Goal: Task Accomplishment & Management: Manage account settings

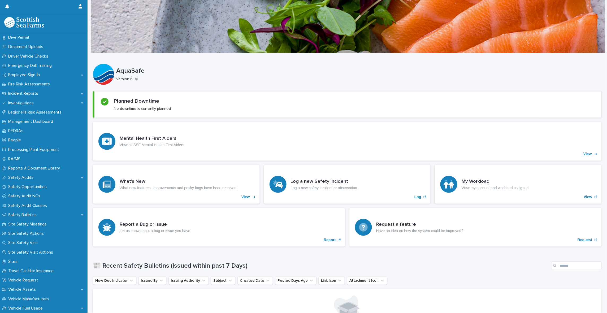
scroll to position [164, 0]
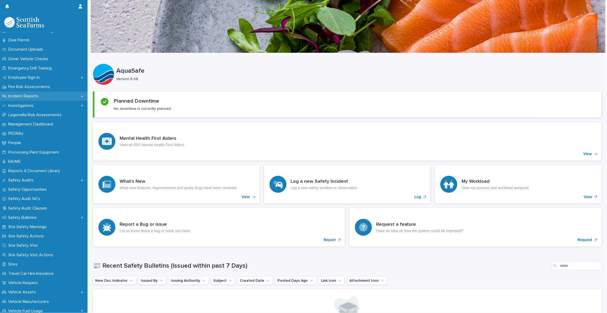
click at [59, 94] on div "Incident Reports" at bounding box center [44, 95] width 88 height 9
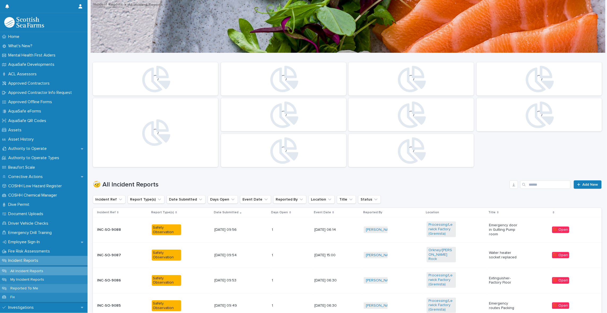
click at [27, 287] on p "Reported To Me" at bounding box center [24, 288] width 36 height 5
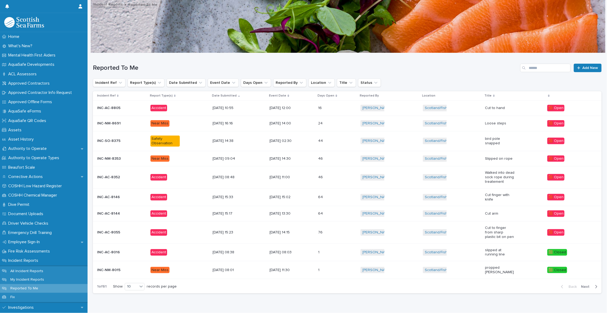
click at [486, 230] on p "Cut to finger from sharp plastic bit on pen" at bounding box center [499, 232] width 29 height 13
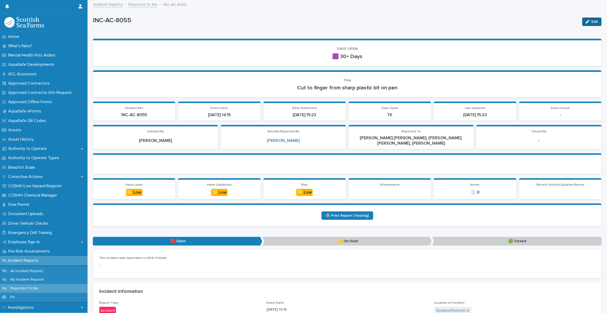
click at [586, 20] on div "button" at bounding box center [589, 22] width 6 height 4
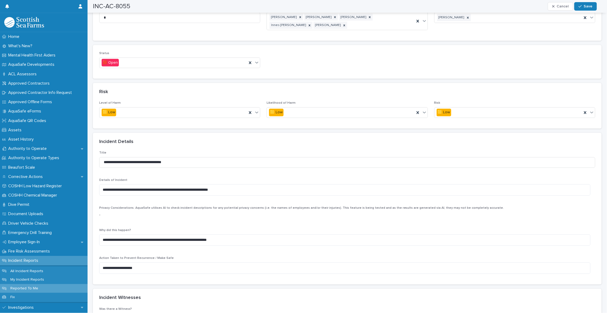
scroll to position [331, 0]
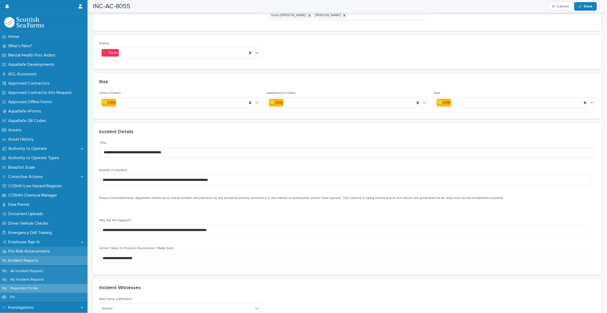
click at [27, 250] on p "Fire Risk Assessments" at bounding box center [30, 251] width 48 height 5
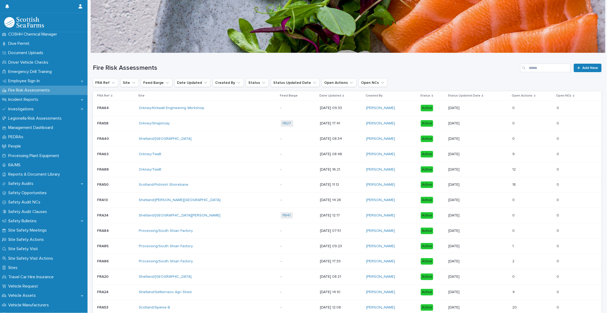
scroll to position [131, 0]
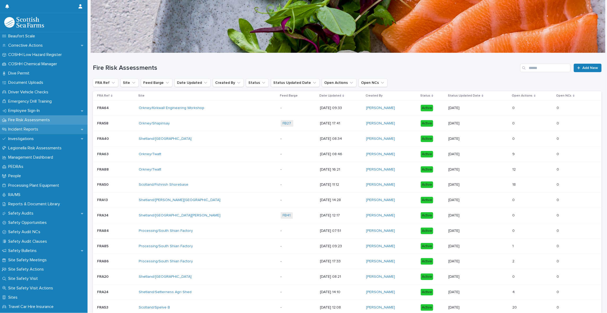
click at [55, 130] on div "Incident Reports" at bounding box center [44, 129] width 88 height 9
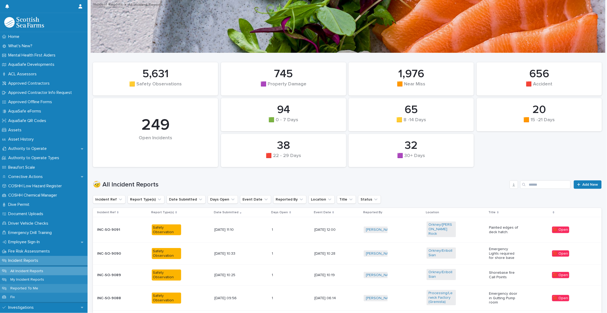
click at [21, 288] on p "Reported To Me" at bounding box center [24, 288] width 36 height 5
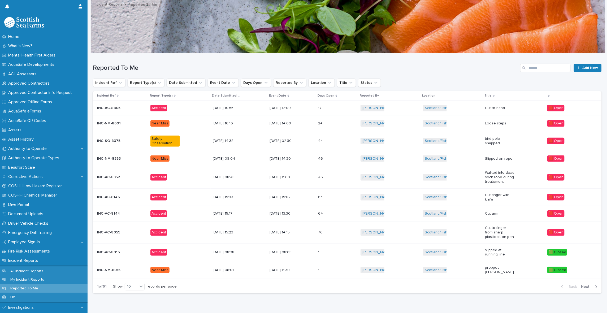
click at [493, 227] on p "Cut to finger from sharp plastic bit on pen" at bounding box center [499, 232] width 29 height 13
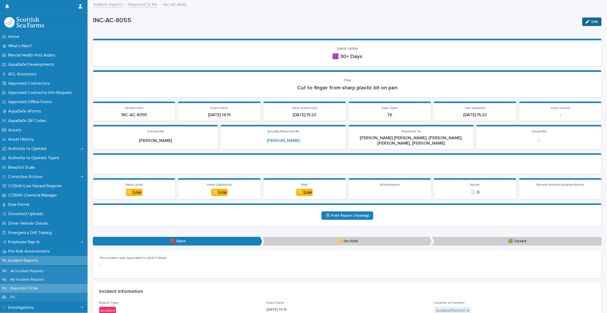
click at [592, 20] on span "Edit" at bounding box center [594, 22] width 7 height 4
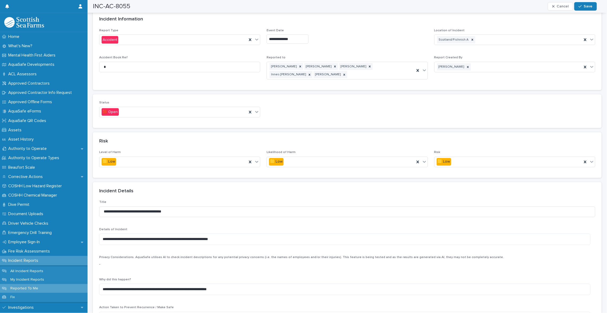
scroll to position [265, 0]
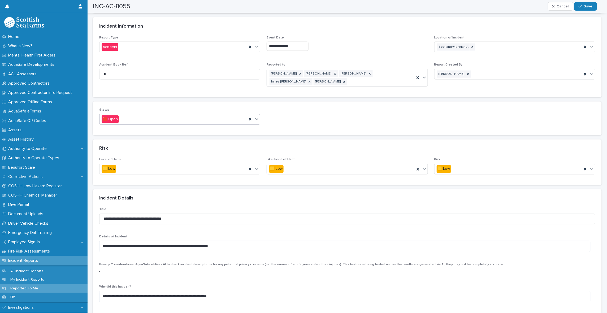
click at [227, 119] on div "🟥 Open" at bounding box center [172, 119] width 147 height 9
click at [116, 146] on span "🟩 Closed" at bounding box center [112, 146] width 20 height 6
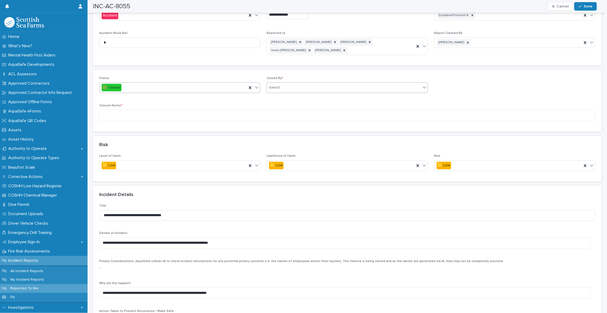
click at [278, 85] on div "Select..." at bounding box center [275, 88] width 13 height 6
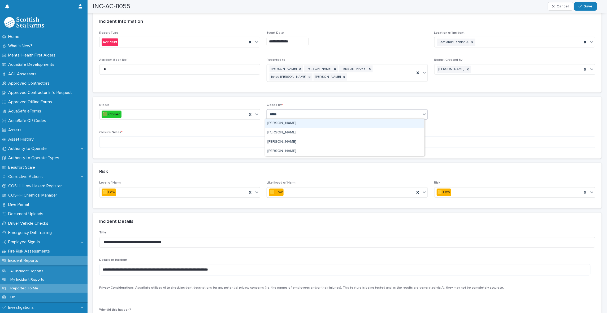
type input "******"
click at [280, 132] on div "[PERSON_NAME]" at bounding box center [344, 132] width 159 height 9
click at [117, 139] on textarea at bounding box center [347, 142] width 496 height 12
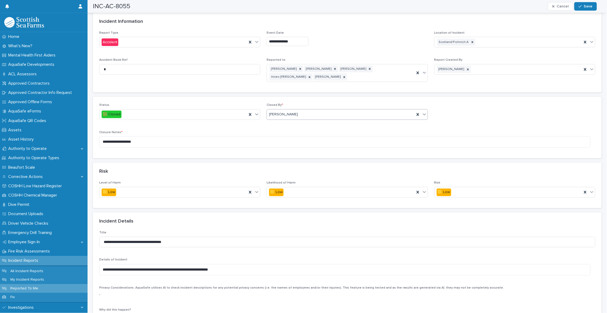
drag, startPoint x: 119, startPoint y: 140, endPoint x: 115, endPoint y: 147, distance: 8.1
click at [115, 147] on div "**********" at bounding box center [347, 141] width 496 height 22
click at [113, 140] on textarea "**********" at bounding box center [344, 141] width 491 height 11
click at [147, 141] on textarea "**********" at bounding box center [344, 141] width 491 height 11
drag, startPoint x: 107, startPoint y: 140, endPoint x: 111, endPoint y: 141, distance: 3.3
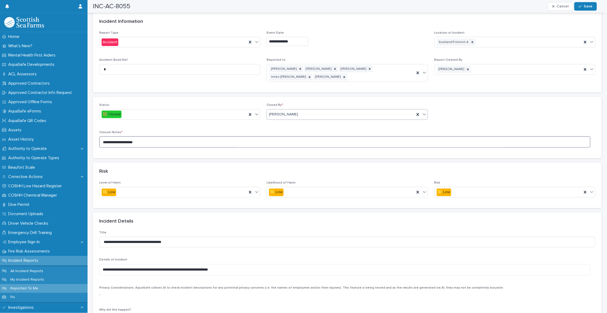
click at [111, 141] on textarea "**********" at bounding box center [344, 141] width 491 height 11
click at [146, 138] on textarea "**********" at bounding box center [344, 141] width 491 height 11
click at [184, 139] on textarea "**********" at bounding box center [344, 141] width 491 height 11
type textarea "**********"
drag, startPoint x: 589, startPoint y: 5, endPoint x: 586, endPoint y: 9, distance: 5.3
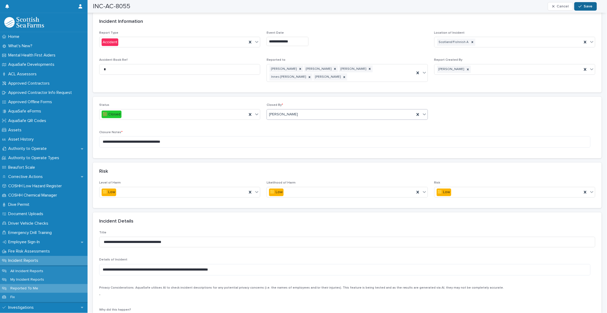
click at [588, 5] on span "Save" at bounding box center [588, 7] width 9 height 4
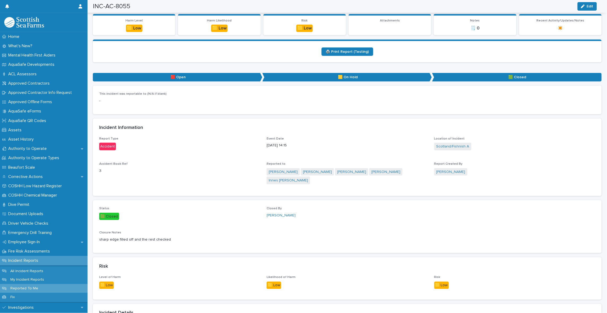
scroll to position [0, 0]
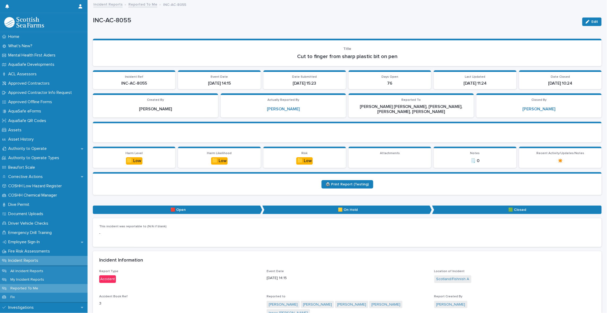
click at [138, 5] on link "Reported To Me" at bounding box center [142, 4] width 29 height 6
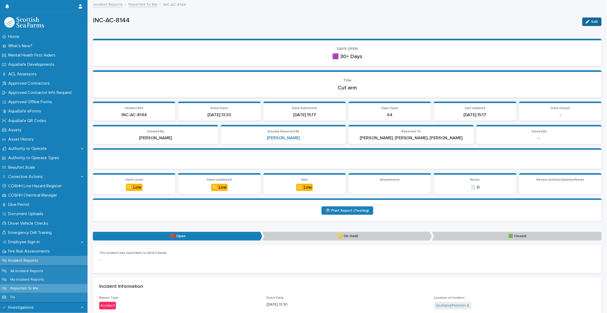
click at [591, 22] on span "Edit" at bounding box center [594, 22] width 7 height 4
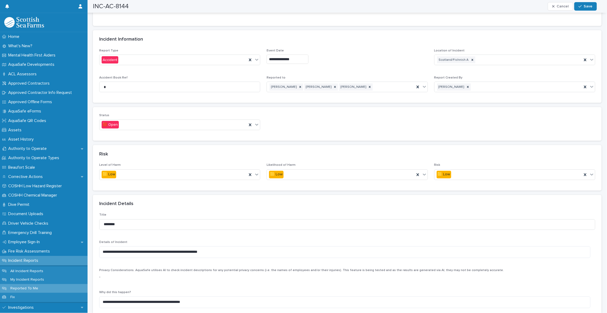
scroll to position [265, 0]
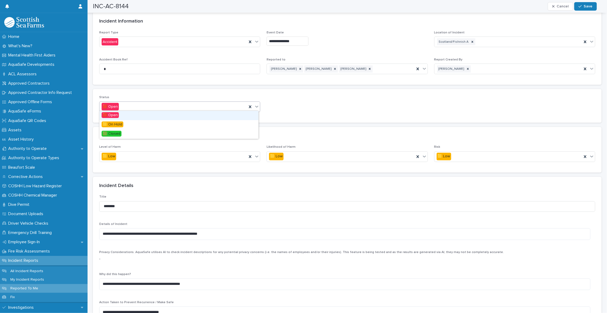
click at [256, 104] on icon at bounding box center [256, 106] width 5 height 5
click at [116, 133] on span "🟩 Closed" at bounding box center [112, 134] width 20 height 6
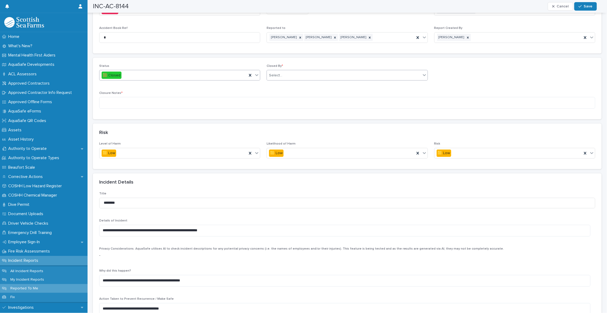
click at [275, 75] on div "Select..." at bounding box center [275, 76] width 13 height 6
type input "******"
drag, startPoint x: 283, startPoint y: 74, endPoint x: 267, endPoint y: 73, distance: 16.2
click at [267, 73] on div "Select..." at bounding box center [344, 75] width 154 height 9
type input "********"
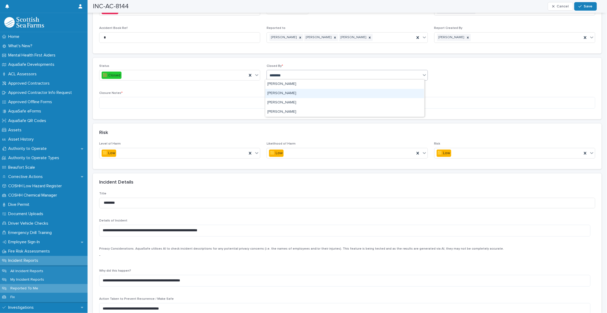
click at [294, 94] on div "[PERSON_NAME]" at bounding box center [344, 93] width 159 height 9
click at [143, 99] on textarea at bounding box center [347, 103] width 496 height 12
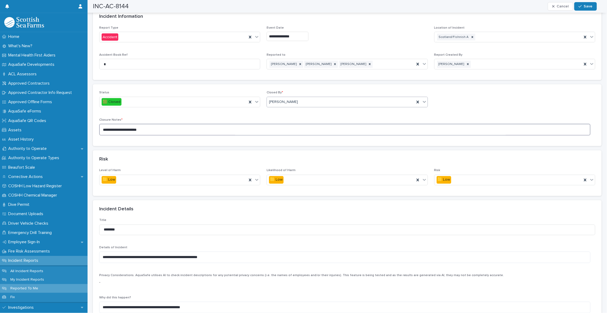
drag, startPoint x: 122, startPoint y: 127, endPoint x: 125, endPoint y: 127, distance: 2.7
click at [125, 127] on textarea "**********" at bounding box center [344, 129] width 491 height 11
drag, startPoint x: 121, startPoint y: 129, endPoint x: 125, endPoint y: 128, distance: 3.9
click at [125, 128] on textarea "**********" at bounding box center [344, 129] width 491 height 11
click at [158, 127] on textarea "**********" at bounding box center [344, 129] width 491 height 11
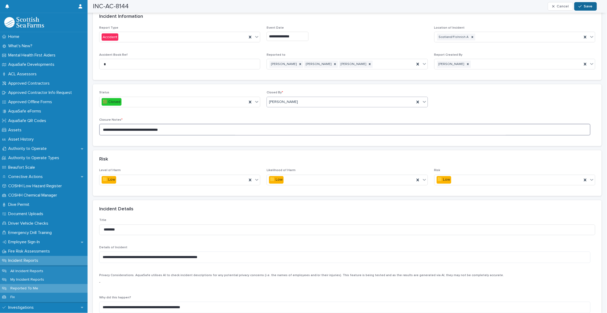
type textarea "**********"
click at [587, 5] on span "Save" at bounding box center [588, 7] width 9 height 4
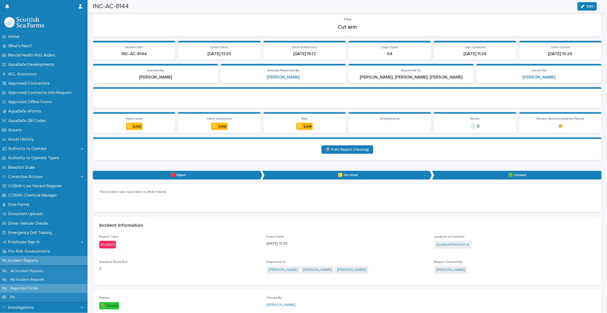
scroll to position [0, 0]
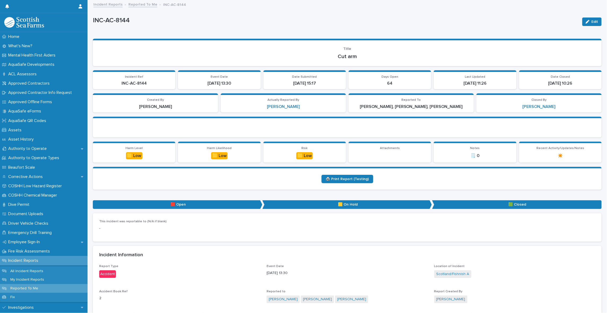
click at [132, 5] on link "Reported To Me" at bounding box center [142, 4] width 29 height 6
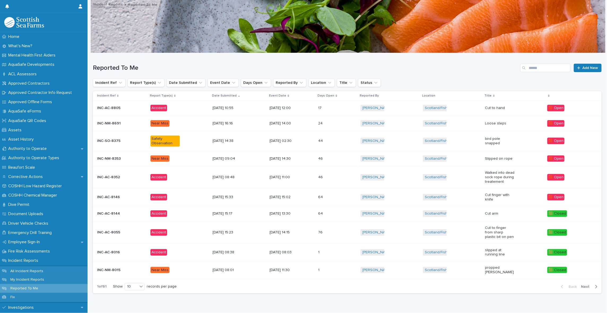
click at [491, 193] on p "Cut finger with knife" at bounding box center [499, 197] width 29 height 9
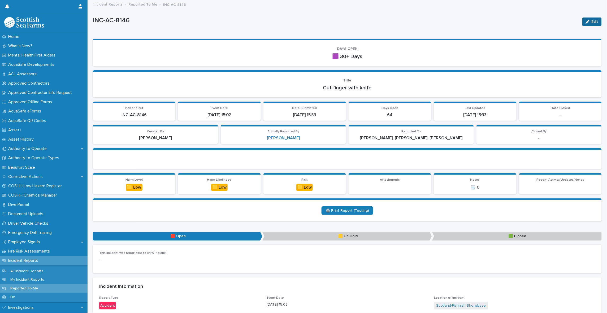
click at [591, 23] on span "Edit" at bounding box center [594, 22] width 7 height 4
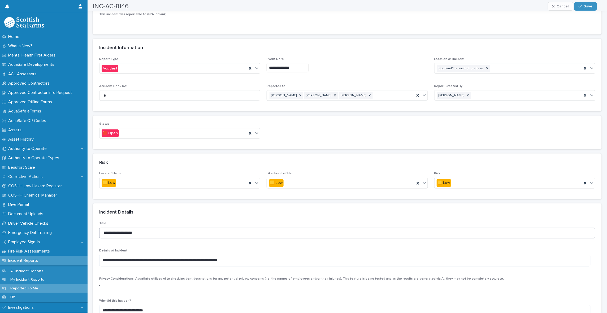
scroll to position [298, 0]
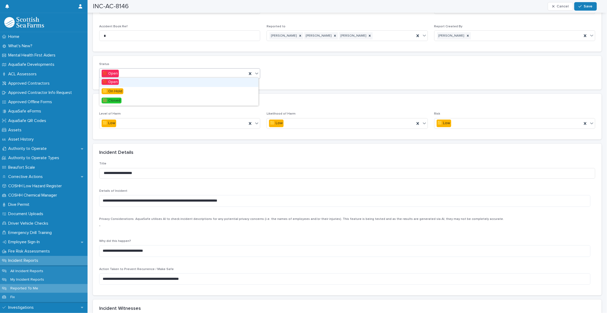
click at [183, 70] on div "🟥 Open" at bounding box center [172, 73] width 147 height 9
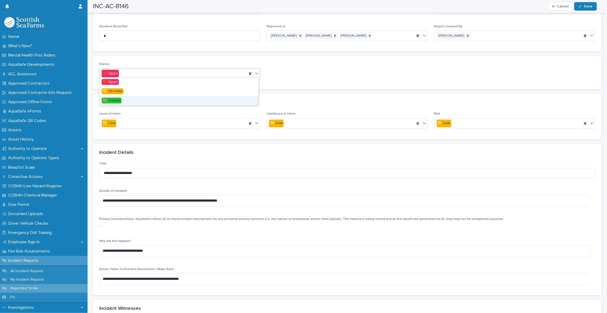
click at [125, 101] on div "🟩 Closed" at bounding box center [178, 100] width 159 height 9
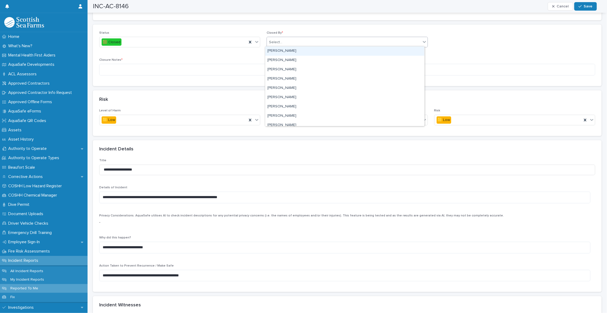
click at [277, 40] on div "Select..." at bounding box center [275, 43] width 13 height 6
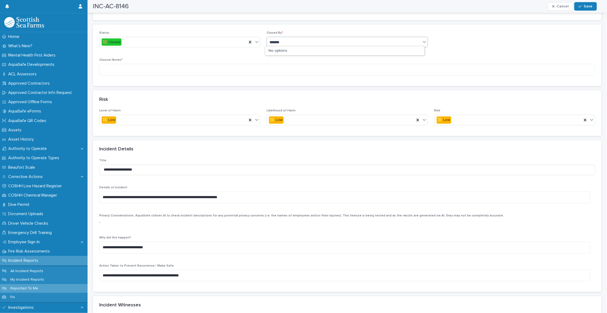
type input "********"
drag, startPoint x: 282, startPoint y: 38, endPoint x: 265, endPoint y: 38, distance: 16.4
click at [267, 38] on div "Select..." at bounding box center [344, 42] width 154 height 9
drag, startPoint x: 265, startPoint y: 38, endPoint x: 268, endPoint y: 40, distance: 3.2
click at [268, 40] on div "Select..." at bounding box center [344, 42] width 154 height 9
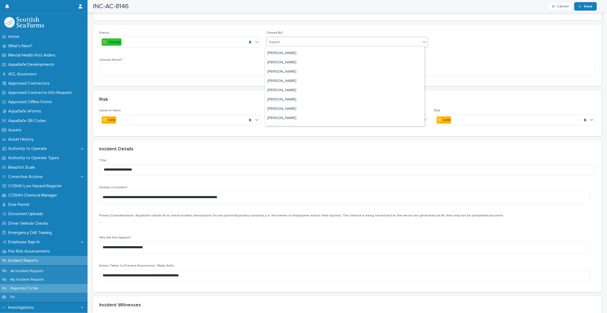
scroll to position [232, 0]
click at [285, 96] on div "[PERSON_NAME]" at bounding box center [344, 97] width 159 height 9
click at [101, 67] on textarea at bounding box center [347, 70] width 496 height 12
click at [109, 70] on textarea at bounding box center [347, 70] width 496 height 12
type textarea "*"
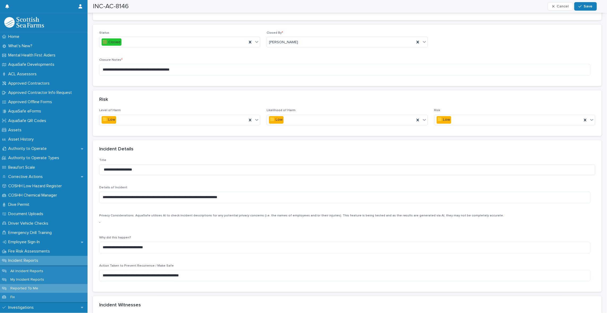
drag, startPoint x: 182, startPoint y: 67, endPoint x: 163, endPoint y: 82, distance: 24.0
click at [163, 82] on div "**********" at bounding box center [347, 56] width 509 height 62
drag, startPoint x: 172, startPoint y: 69, endPoint x: 188, endPoint y: 69, distance: 15.9
click at [188, 69] on textarea "**********" at bounding box center [344, 69] width 491 height 11
type textarea "**********"
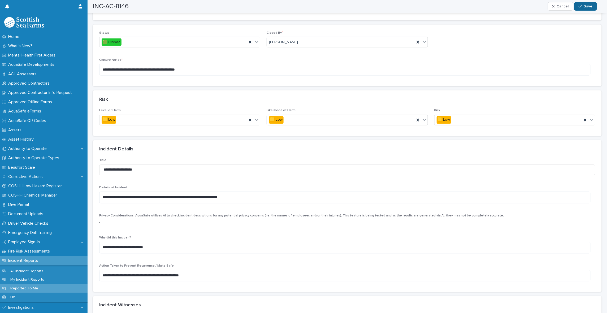
click at [591, 7] on span "Save" at bounding box center [588, 7] width 9 height 4
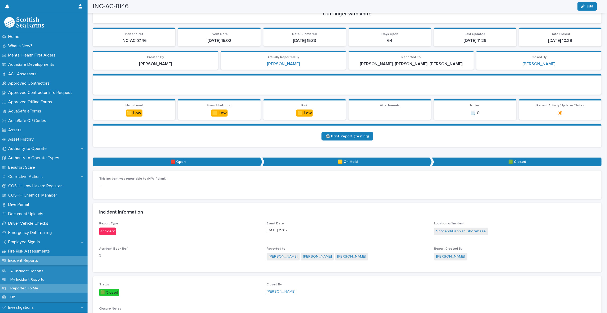
scroll to position [0, 0]
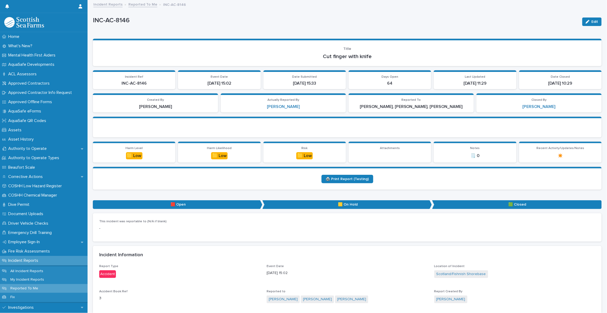
click at [138, 3] on link "Reported To Me" at bounding box center [142, 4] width 29 height 6
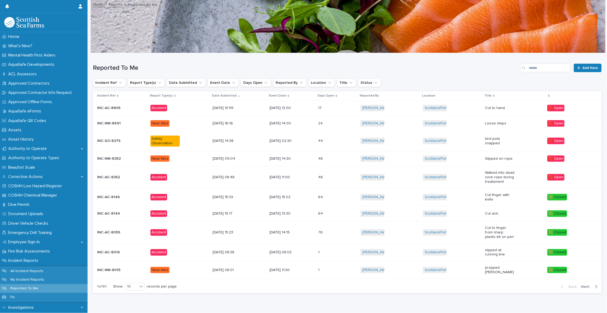
click at [497, 173] on p "Walked into dead sock rope during treatement" at bounding box center [499, 177] width 29 height 13
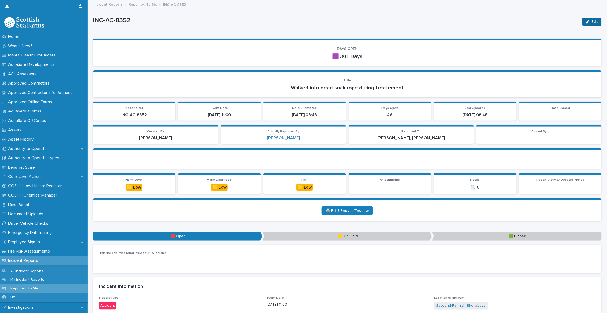
click at [594, 21] on button "Edit" at bounding box center [591, 22] width 19 height 8
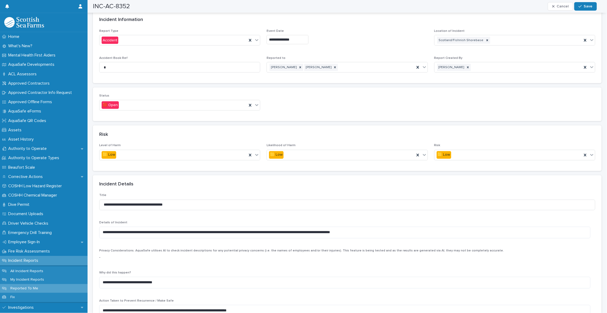
scroll to position [265, 0]
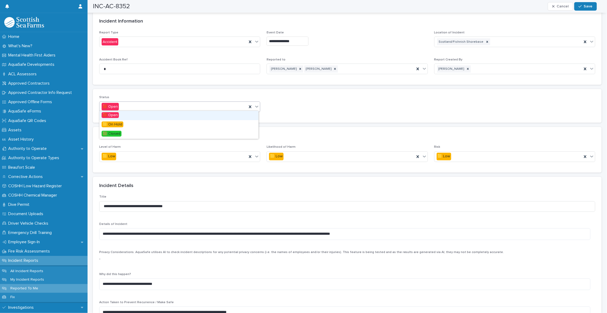
click at [211, 103] on div "🟥 Open" at bounding box center [172, 106] width 147 height 9
click at [163, 133] on div "🟩 Closed" at bounding box center [178, 133] width 159 height 9
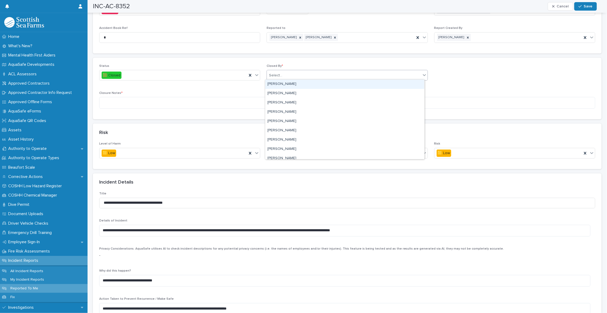
click at [279, 75] on div "Select..." at bounding box center [275, 76] width 13 height 6
type input "********"
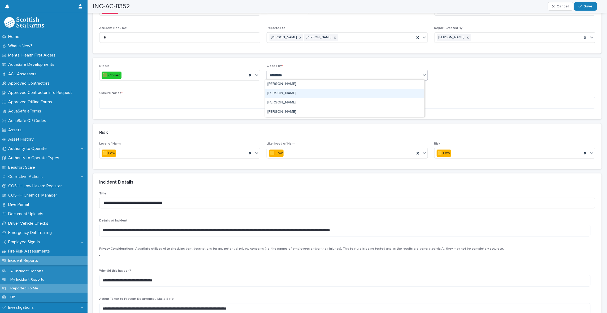
click at [282, 93] on div "[PERSON_NAME]" at bounding box center [344, 93] width 159 height 9
click at [118, 102] on textarea at bounding box center [347, 103] width 496 height 12
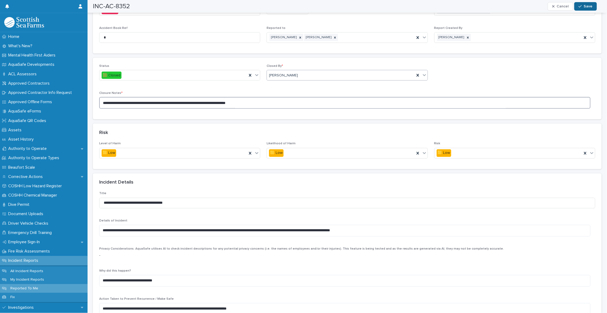
type textarea "**********"
click at [585, 3] on button "Save" at bounding box center [585, 6] width 23 height 8
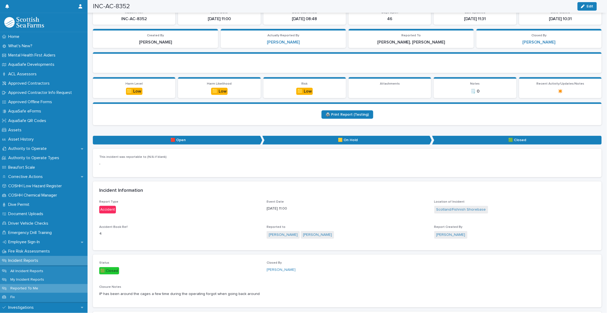
scroll to position [0, 0]
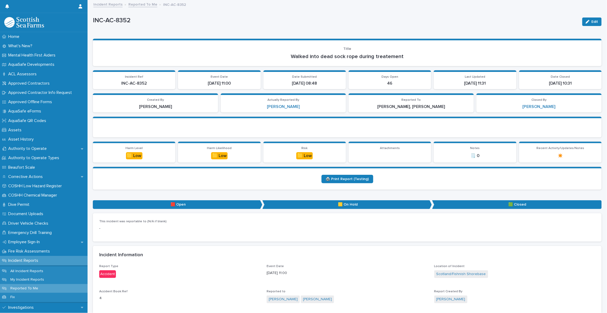
click at [139, 3] on link "Reported To Me" at bounding box center [142, 4] width 29 height 6
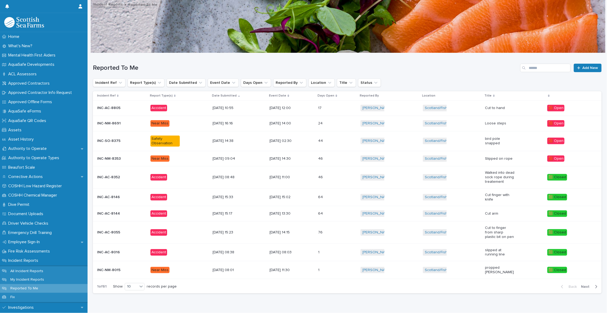
click at [504, 159] on p "Slipped on rope" at bounding box center [499, 158] width 29 height 5
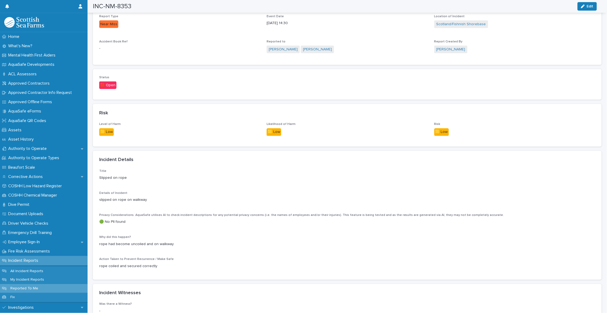
scroll to position [232, 0]
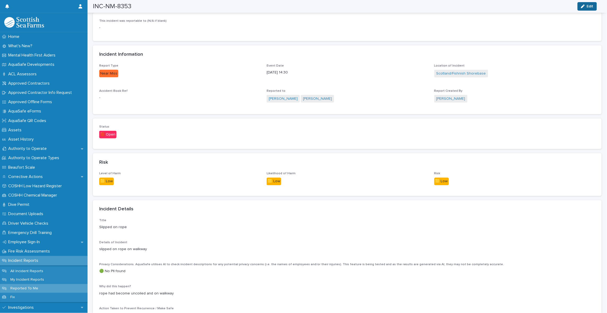
click at [593, 5] on span "Edit" at bounding box center [590, 7] width 7 height 4
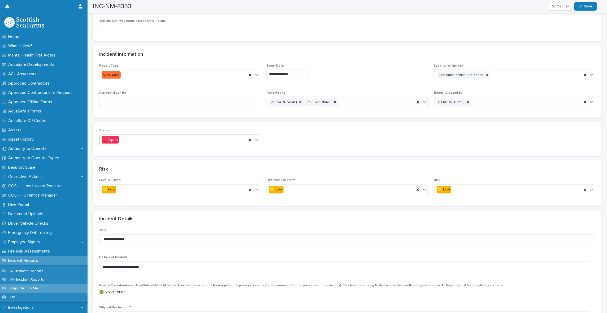
click at [254, 137] on div at bounding box center [257, 140] width 6 height 10
click at [109, 167] on span "🟩 Closed" at bounding box center [112, 167] width 20 height 6
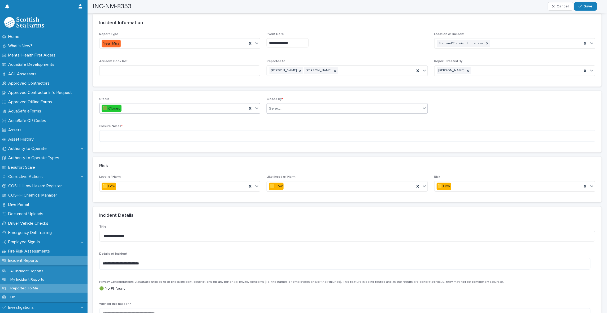
click at [283, 106] on div "Select..." at bounding box center [344, 108] width 154 height 9
type input "********"
drag, startPoint x: 285, startPoint y: 104, endPoint x: 265, endPoint y: 105, distance: 20.2
click at [267, 105] on div "Select..." at bounding box center [344, 108] width 154 height 9
click at [269, 107] on div "Select..." at bounding box center [275, 109] width 13 height 6
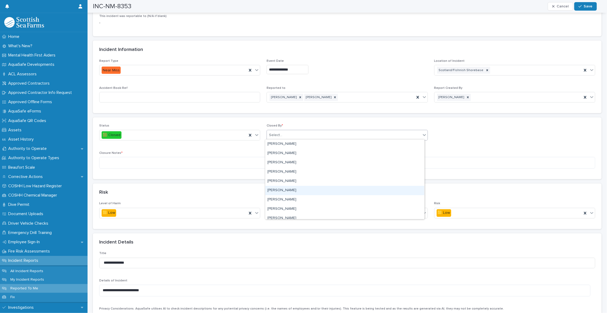
click at [292, 190] on div "[PERSON_NAME]" at bounding box center [344, 190] width 159 height 9
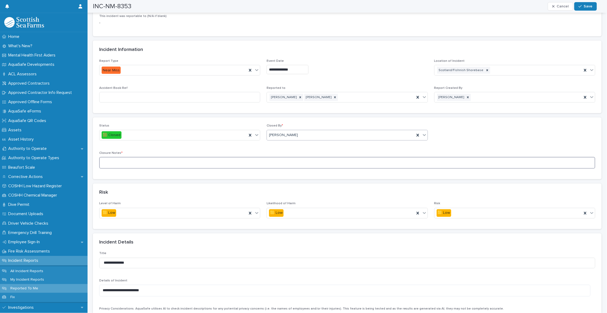
click at [119, 162] on textarea at bounding box center [347, 163] width 496 height 12
type textarea "**********"
click at [587, 7] on span "Save" at bounding box center [588, 7] width 9 height 4
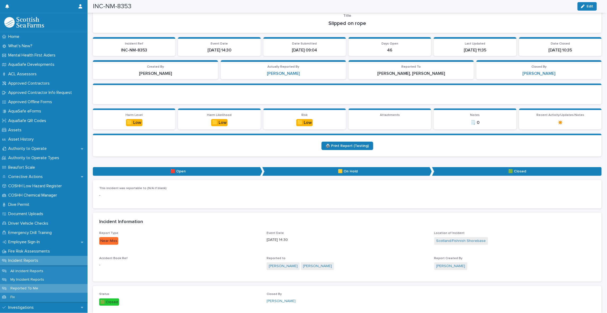
scroll to position [0, 0]
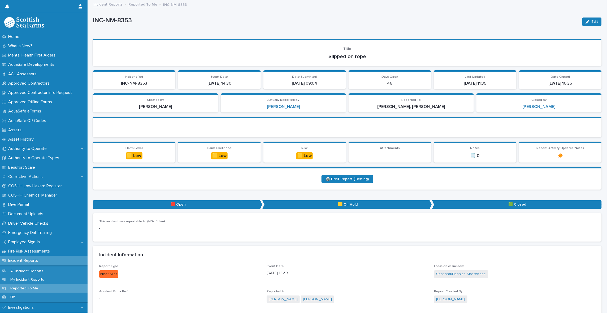
click at [134, 5] on link "Reported To Me" at bounding box center [142, 4] width 29 height 6
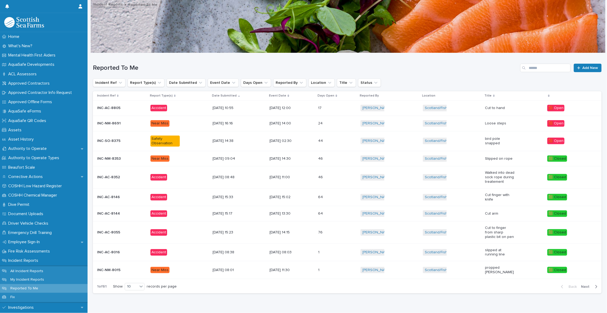
click at [495, 141] on p "bird pole snapped" at bounding box center [499, 141] width 29 height 9
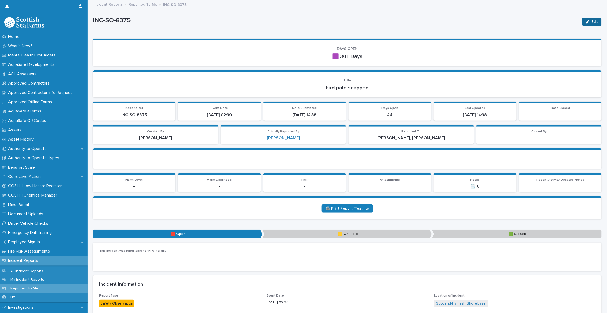
click at [589, 19] on button "Edit" at bounding box center [591, 22] width 19 height 8
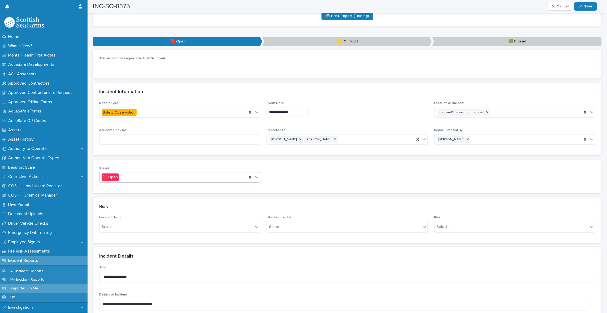
scroll to position [298, 0]
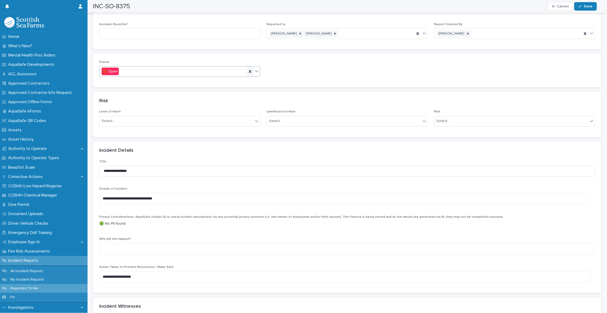
click at [251, 69] on div at bounding box center [250, 72] width 6 height 10
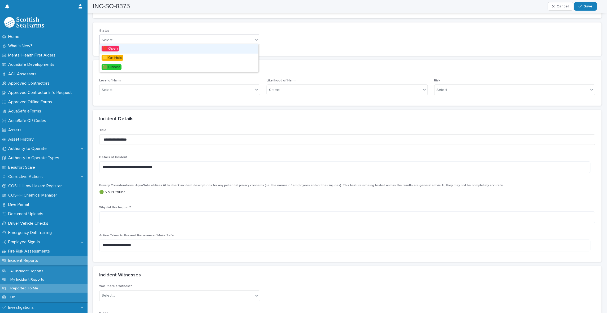
click at [255, 37] on icon at bounding box center [256, 39] width 5 height 5
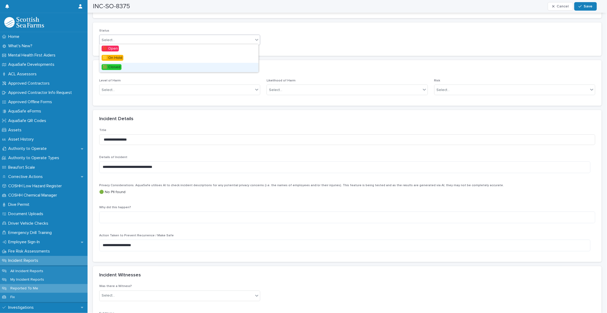
click at [110, 68] on span "🟩 Closed" at bounding box center [112, 67] width 20 height 6
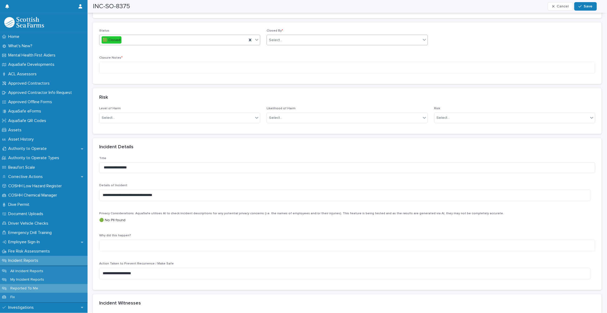
click at [277, 37] on div "Select..." at bounding box center [275, 40] width 13 height 6
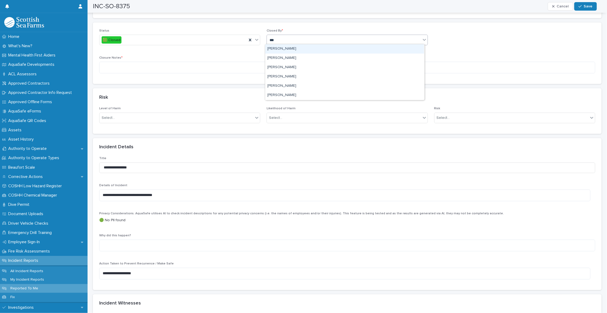
type input "****"
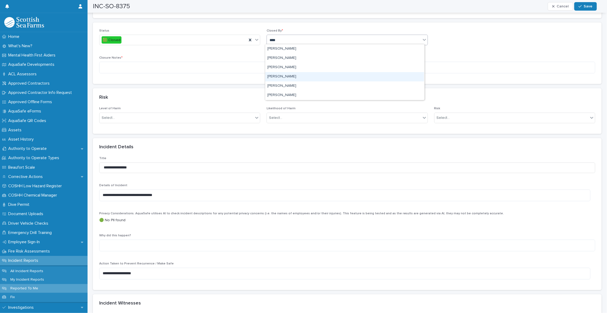
click at [281, 77] on div "[PERSON_NAME]" at bounding box center [344, 76] width 159 height 9
click at [129, 64] on textarea at bounding box center [347, 68] width 496 height 12
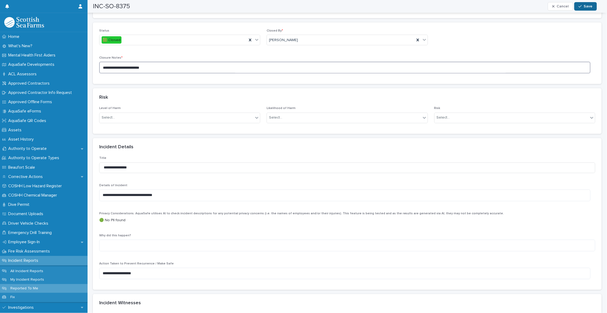
type textarea "**********"
click at [584, 8] on button "Save" at bounding box center [585, 6] width 23 height 8
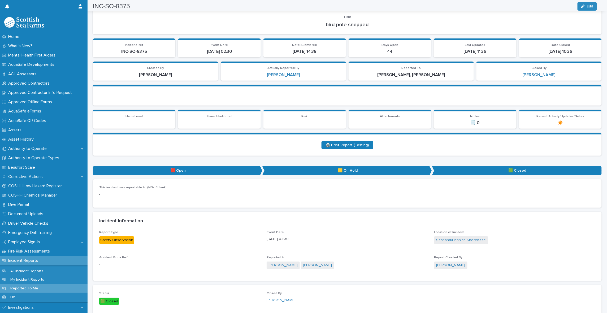
scroll to position [0, 0]
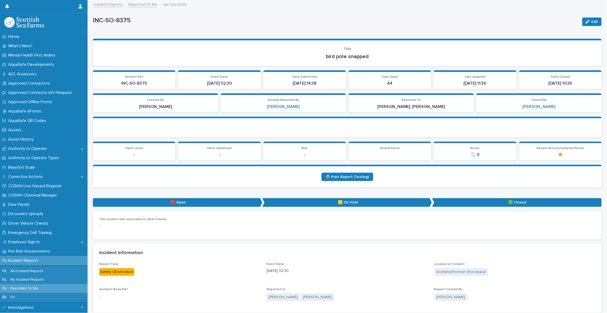
click at [138, 5] on link "Reported To Me" at bounding box center [142, 4] width 29 height 6
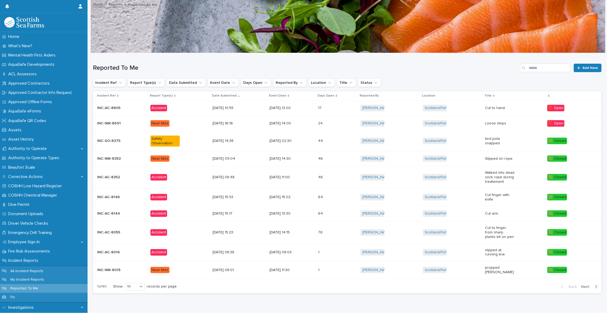
click at [498, 122] on p "Loose steps" at bounding box center [499, 123] width 29 height 5
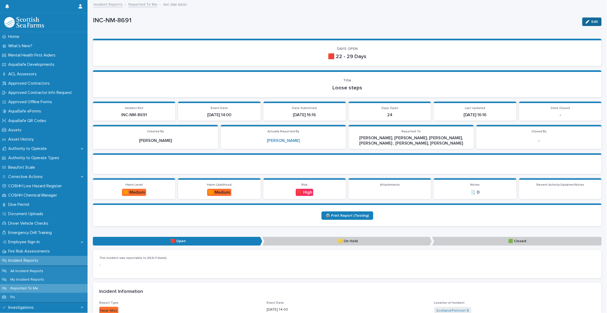
click at [591, 21] on span "Edit" at bounding box center [594, 22] width 7 height 4
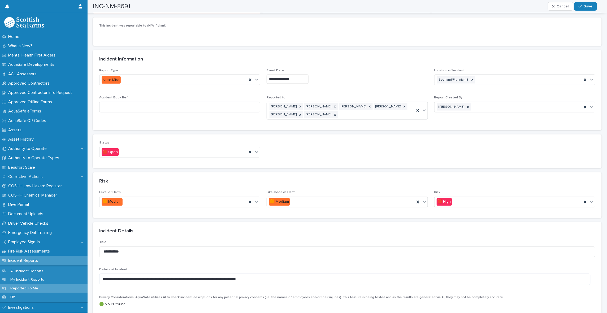
scroll to position [232, 0]
click at [256, 147] on div at bounding box center [257, 152] width 6 height 10
click at [117, 172] on span "🟨 On Hold" at bounding box center [113, 170] width 22 height 6
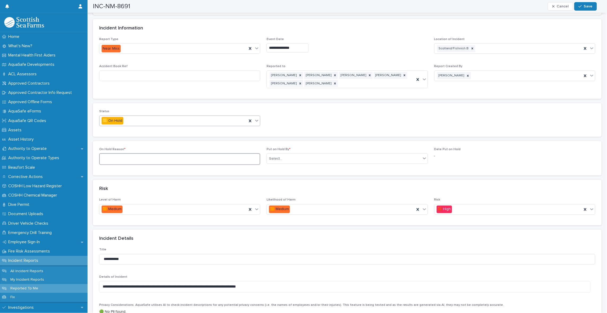
click at [180, 157] on textarea at bounding box center [179, 159] width 161 height 12
type textarea "**********"
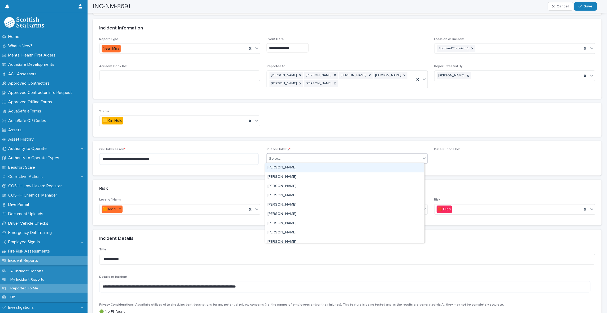
click at [273, 159] on div "Select..." at bounding box center [275, 159] width 13 height 6
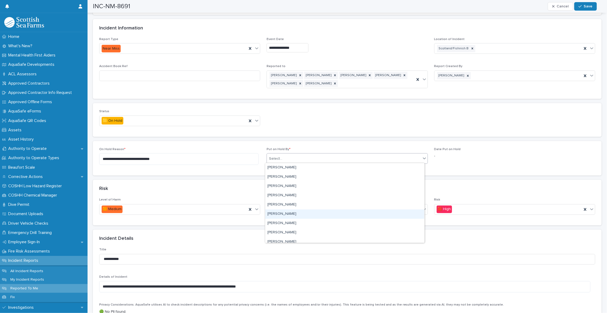
click at [292, 212] on div "[PERSON_NAME]" at bounding box center [344, 213] width 159 height 9
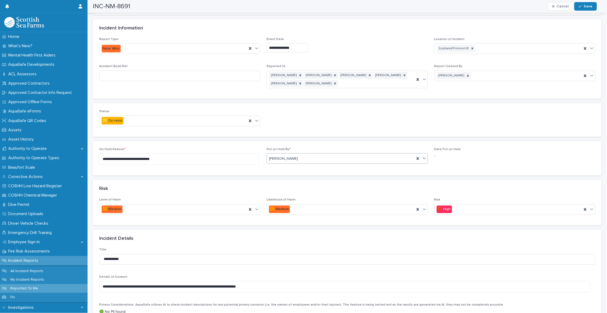
click at [441, 153] on p "-" at bounding box center [514, 156] width 161 height 6
click at [453, 154] on p "-" at bounding box center [514, 156] width 161 height 6
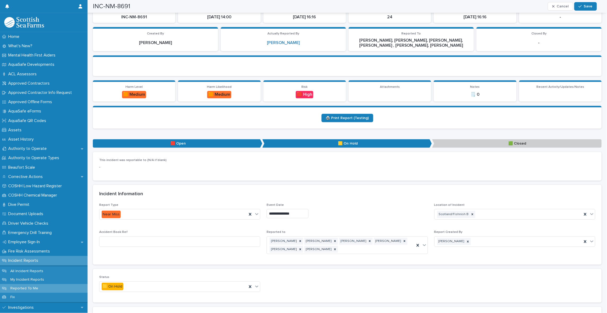
scroll to position [0, 0]
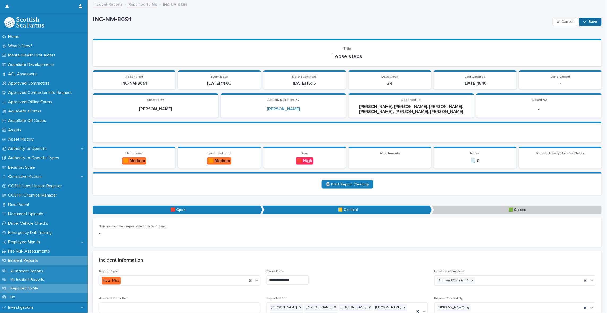
click at [588, 23] on span "Save" at bounding box center [592, 22] width 9 height 4
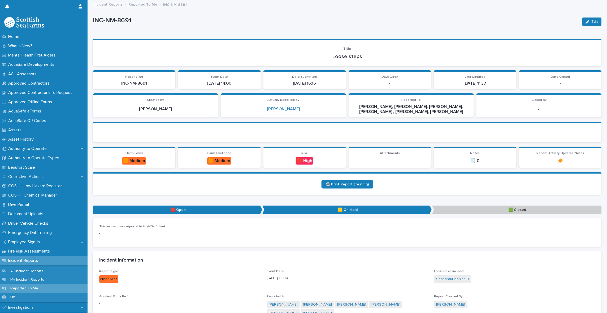
click at [148, 6] on link "Reported To Me" at bounding box center [142, 4] width 29 height 6
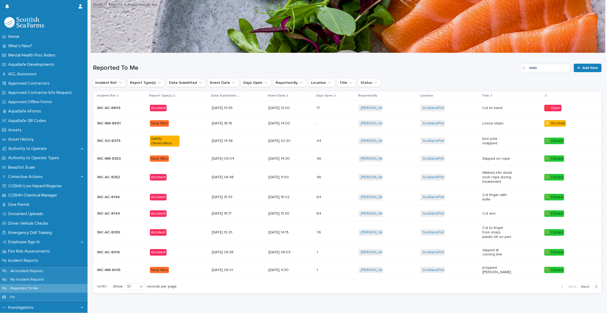
click at [484, 107] on p "Cut to hand" at bounding box center [496, 108] width 29 height 5
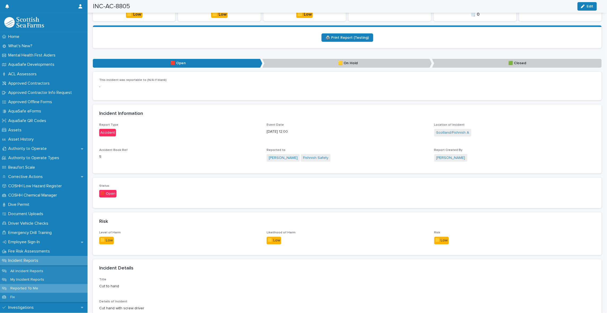
scroll to position [99, 0]
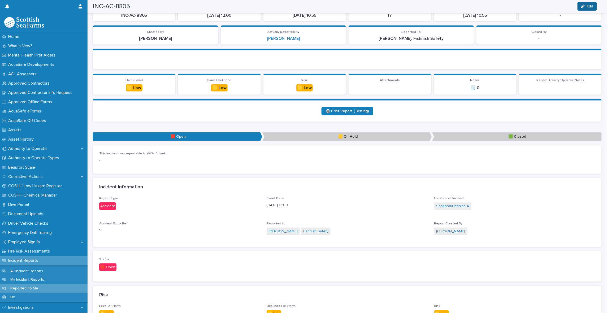
click at [593, 3] on button "Edit" at bounding box center [586, 6] width 19 height 8
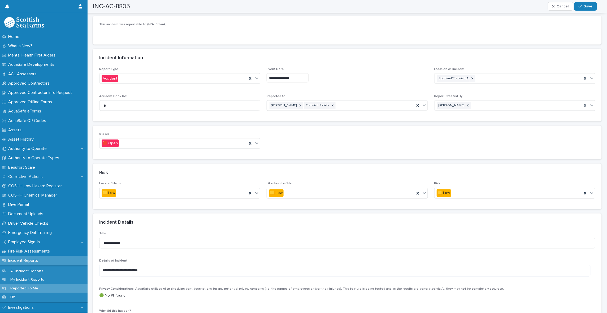
scroll to position [232, 0]
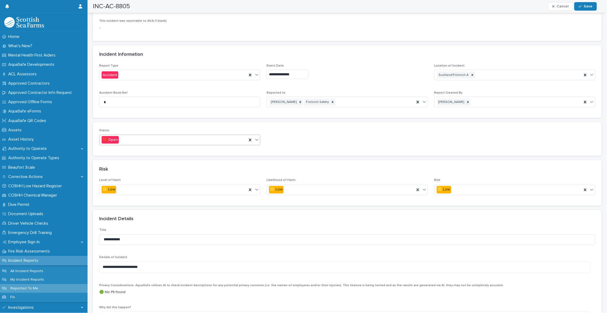
click at [184, 141] on div "🟥 Open" at bounding box center [172, 140] width 147 height 9
click at [126, 166] on div "🟩 Closed" at bounding box center [178, 167] width 159 height 9
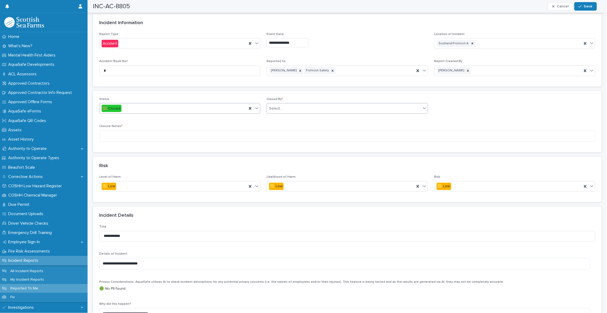
click at [275, 106] on div "Select..." at bounding box center [275, 109] width 13 height 6
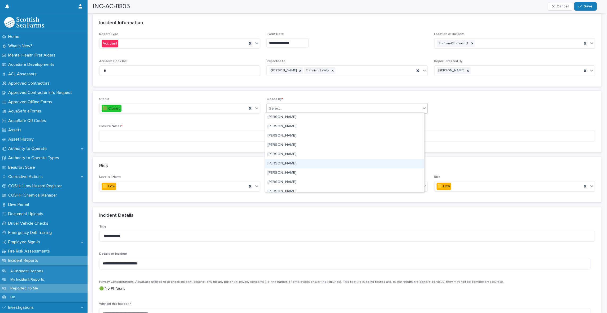
click at [282, 163] on div "[PERSON_NAME]" at bounding box center [344, 163] width 159 height 9
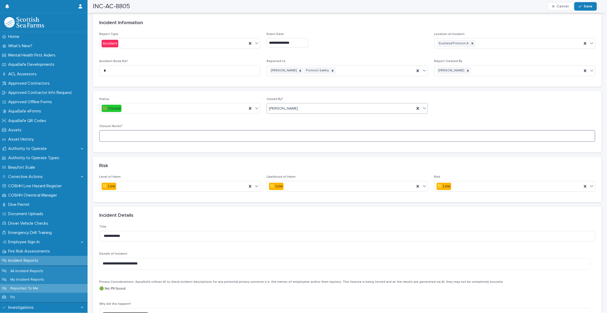
click at [134, 134] on textarea at bounding box center [347, 136] width 496 height 12
click at [132, 137] on textarea at bounding box center [347, 136] width 496 height 12
click at [268, 130] on textarea "**********" at bounding box center [344, 135] width 491 height 11
type textarea "**********"
click at [588, 6] on span "Save" at bounding box center [588, 7] width 9 height 4
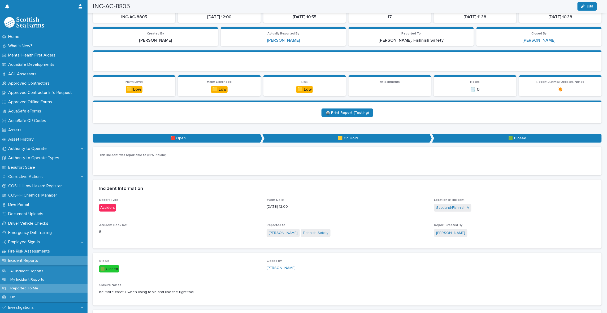
scroll to position [0, 0]
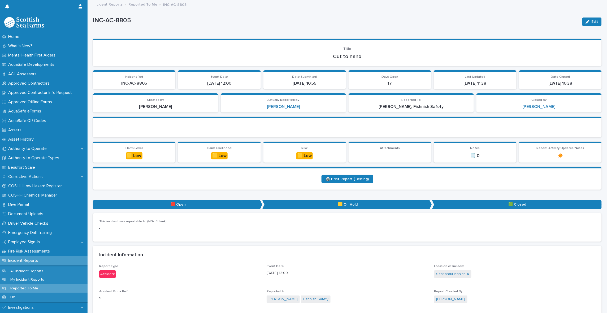
click at [136, 3] on link "Reported To Me" at bounding box center [142, 4] width 29 height 6
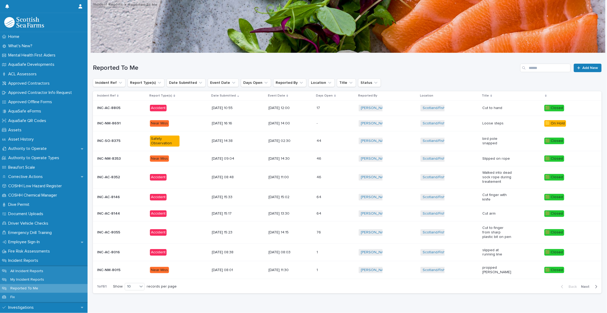
click at [582, 285] on span "Next" at bounding box center [587, 287] width 12 height 4
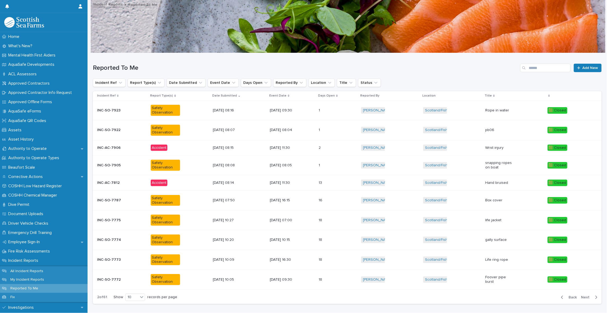
click at [580, 295] on div "Back Next" at bounding box center [579, 297] width 45 height 13
click at [581, 296] on span "Next" at bounding box center [587, 297] width 12 height 4
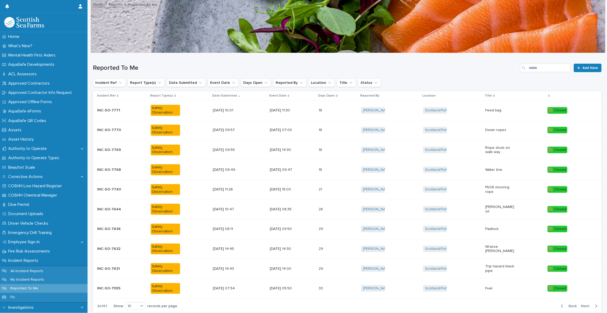
click at [581, 306] on span "Next" at bounding box center [587, 306] width 12 height 4
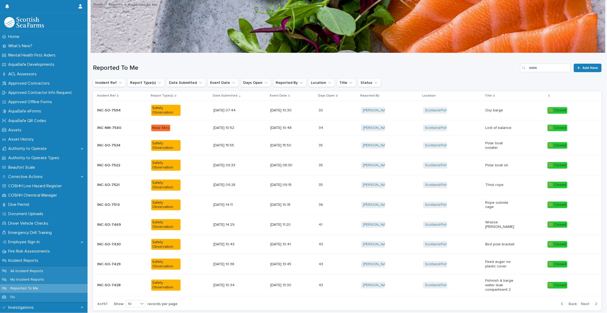
click at [567, 306] on span "Back" at bounding box center [570, 304] width 11 height 4
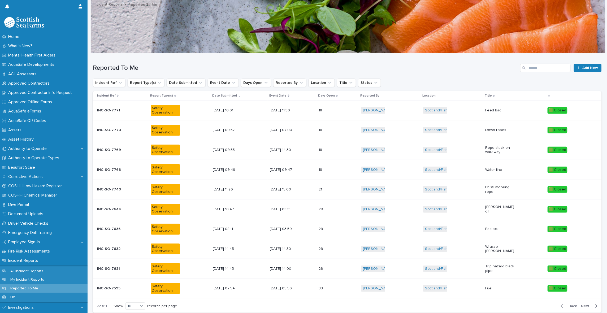
click at [567, 306] on span "Back" at bounding box center [570, 306] width 11 height 4
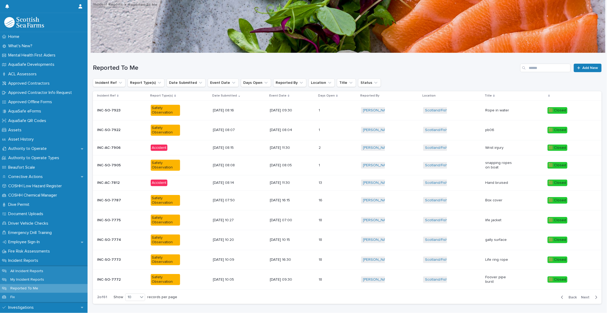
click at [567, 306] on div "Reported To Me Add New Incident Ref Report Type(s) Date Submitted Event Date Da…" at bounding box center [347, 180] width 509 height 255
click at [565, 299] on span "Back" at bounding box center [570, 297] width 11 height 4
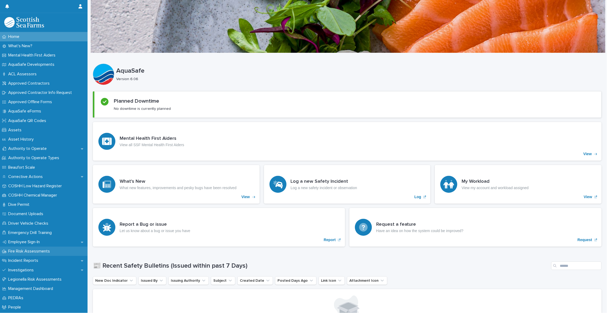
click at [24, 249] on p "Fire Risk Assessments" at bounding box center [30, 251] width 48 height 5
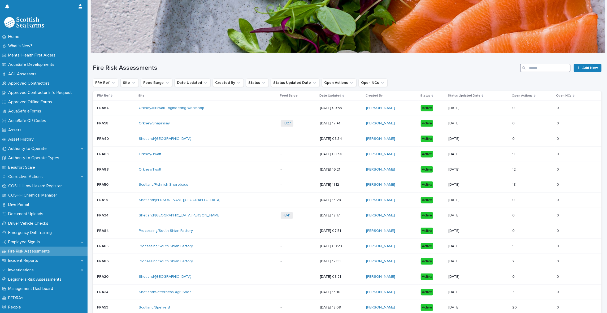
click at [525, 66] on input "Search" at bounding box center [545, 68] width 50 height 8
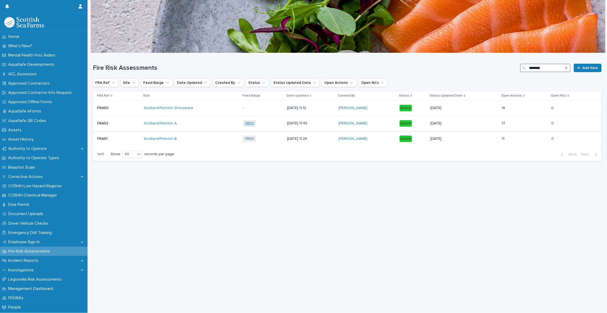
type input "********"
click at [249, 124] on link "FB59" at bounding box center [249, 123] width 9 height 5
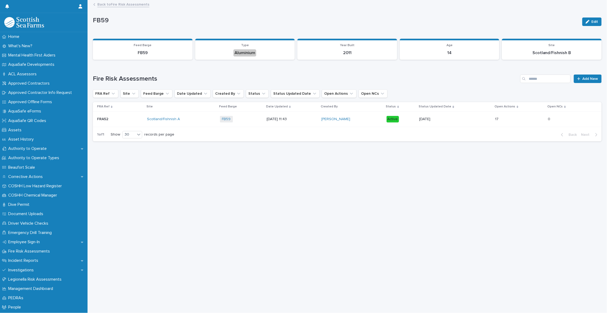
click at [98, 3] on link "Back to Fire Risk Assessments" at bounding box center [123, 4] width 52 height 6
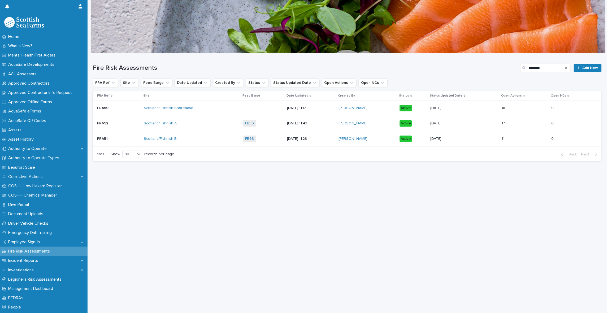
click at [302, 123] on p "[DATE] 11:43" at bounding box center [310, 123] width 47 height 5
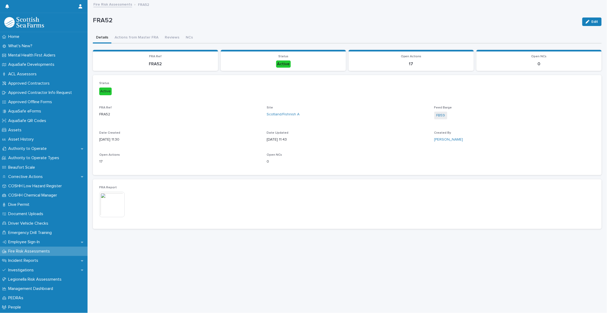
click at [110, 208] on img at bounding box center [111, 204] width 25 height 25
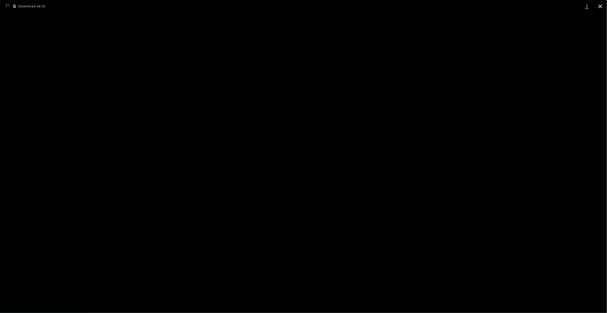
click at [600, 6] on button "Close gallery" at bounding box center [599, 6] width 13 height 12
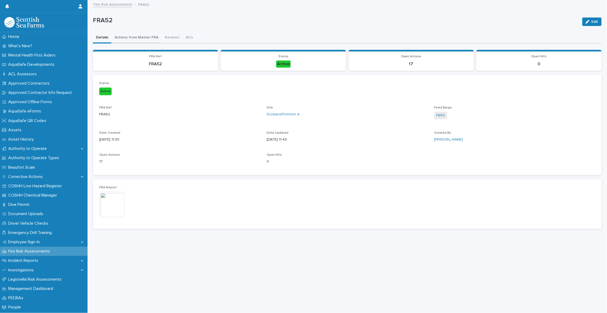
click at [129, 36] on button "Actions from Master FRA" at bounding box center [136, 37] width 50 height 11
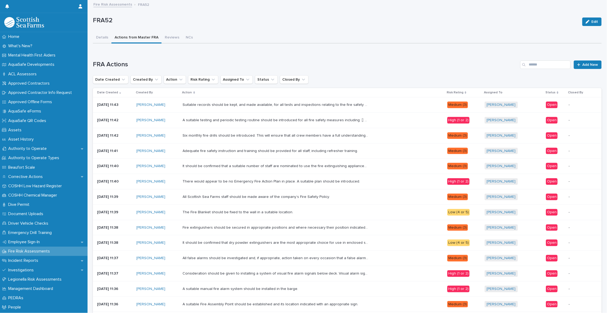
click at [360, 119] on p "A suitable testing and periodic testing routine should be introduced for all fi…" at bounding box center [276, 120] width 187 height 6
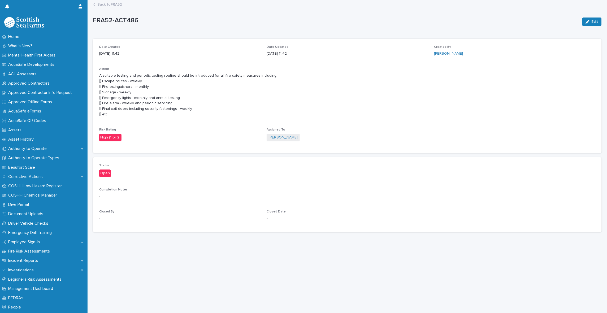
click at [109, 6] on link "Back to FRA52" at bounding box center [109, 4] width 24 height 6
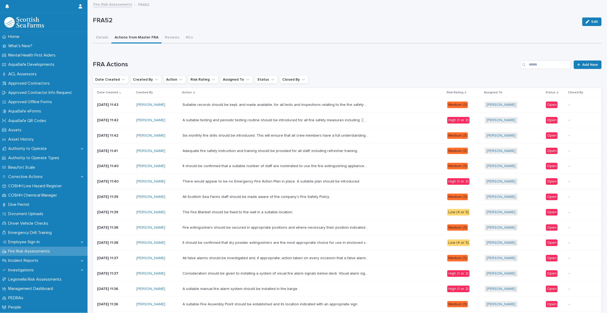
click at [108, 4] on link "Fire Risk Assessments" at bounding box center [112, 4] width 39 height 6
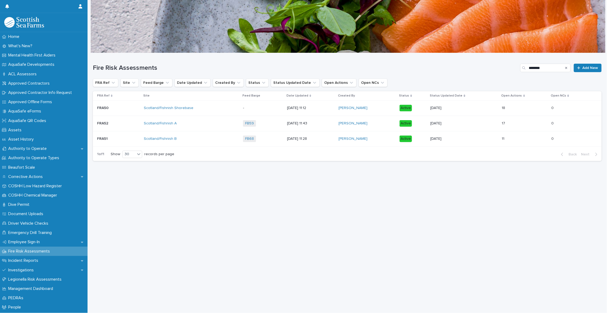
click at [294, 138] on p "02/24/2024 11:28" at bounding box center [310, 139] width 47 height 5
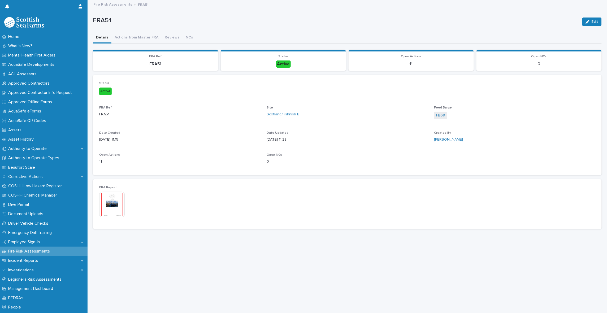
click at [111, 200] on img at bounding box center [111, 204] width 25 height 25
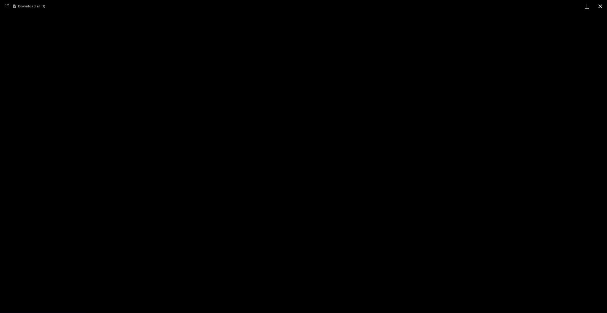
click at [599, 6] on button "Close gallery" at bounding box center [599, 6] width 13 height 12
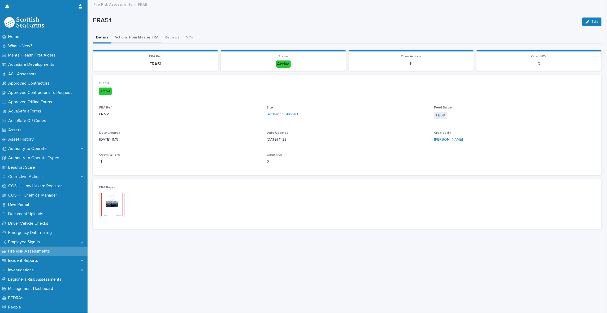
click at [130, 36] on button "Actions from Master FRA" at bounding box center [136, 37] width 50 height 11
